Goal: Communication & Community: Answer question/provide support

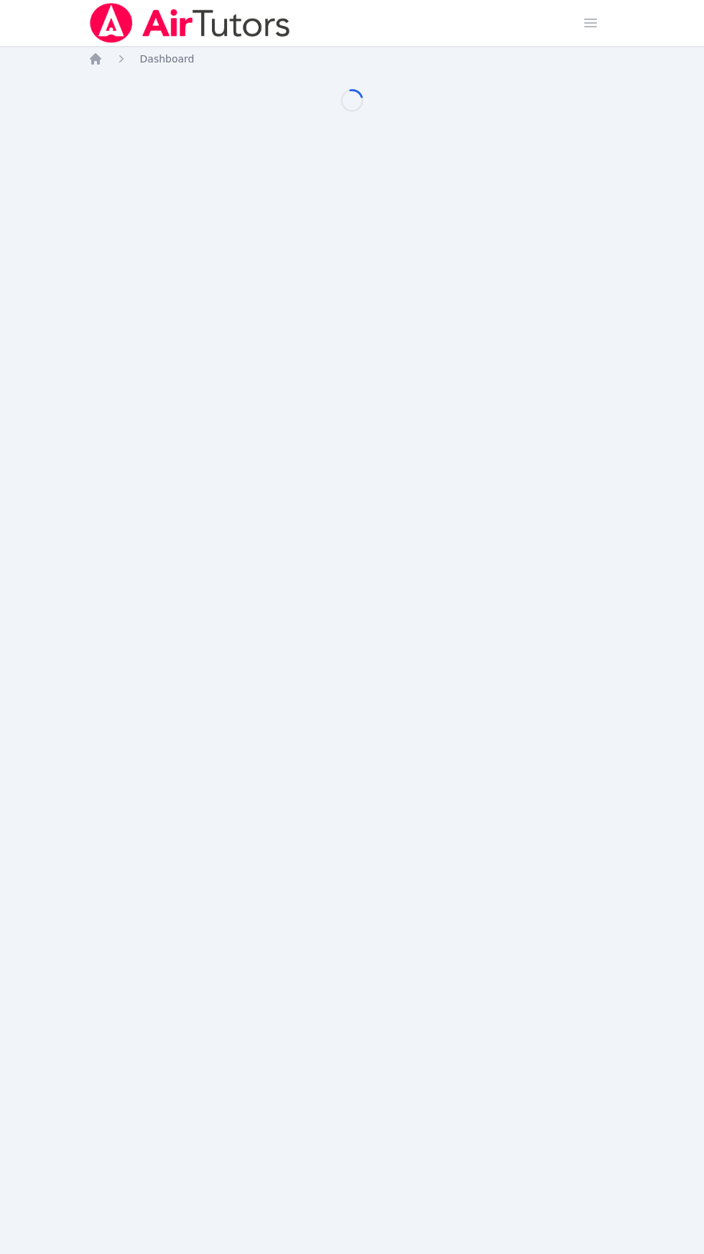
click at [243, 35] on img at bounding box center [189, 23] width 203 height 40
click at [581, 28] on span "button" at bounding box center [590, 23] width 32 height 32
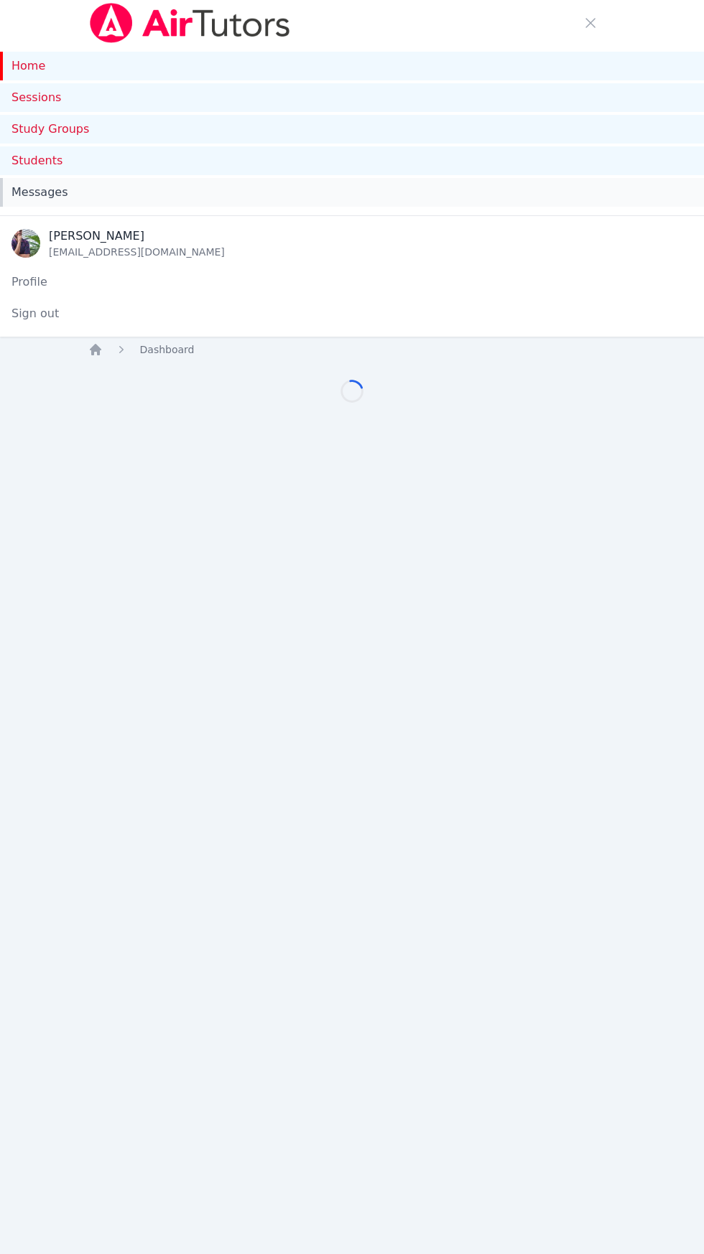
click at [71, 200] on div "Messages" at bounding box center [351, 192] width 681 height 17
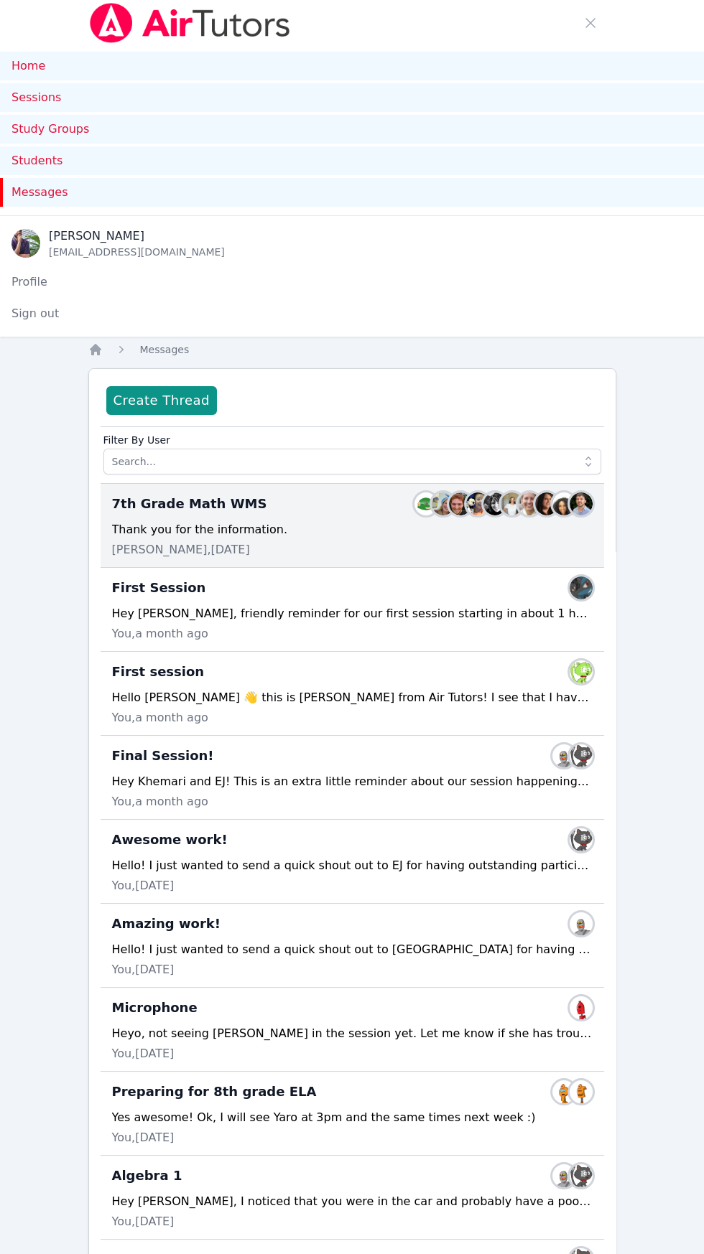
click at [218, 514] on div "7th Grade Math WMS Members" at bounding box center [352, 504] width 480 height 23
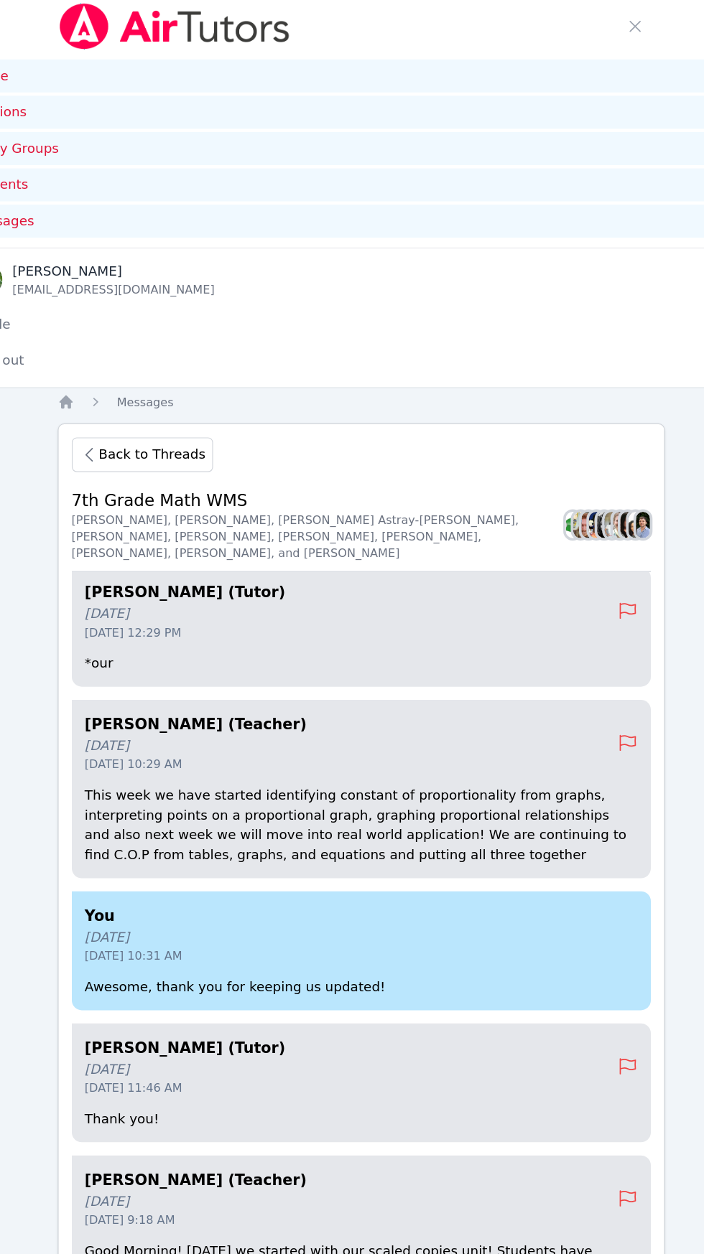
click at [118, 24] on img at bounding box center [189, 23] width 203 height 40
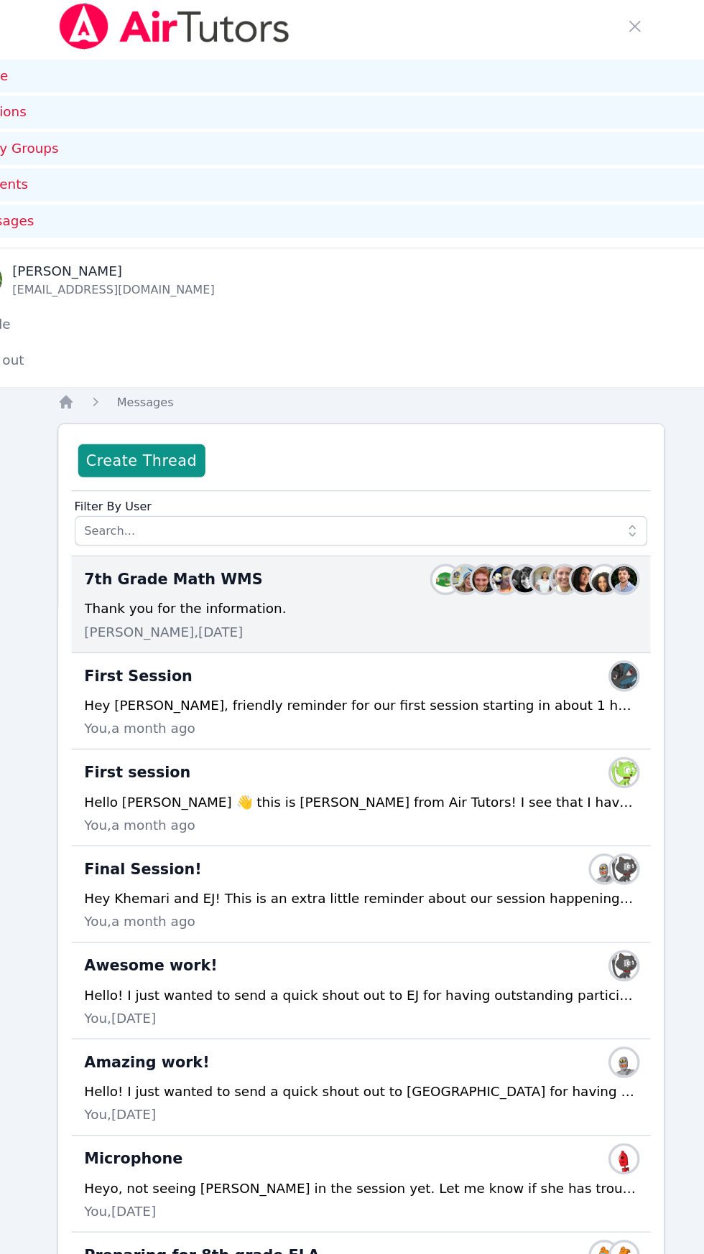
click at [187, 536] on div "Thank you for the information." at bounding box center [352, 529] width 480 height 17
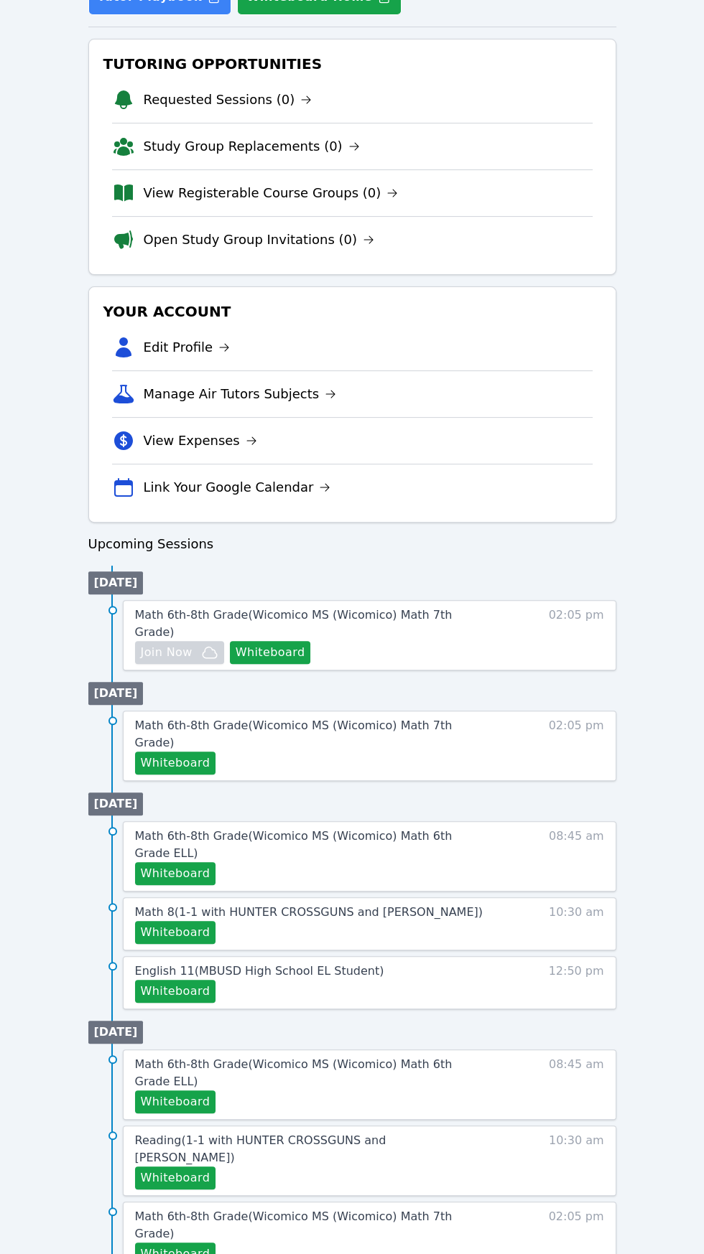
scroll to position [592, 0]
